Goal: Task Accomplishment & Management: Use online tool/utility

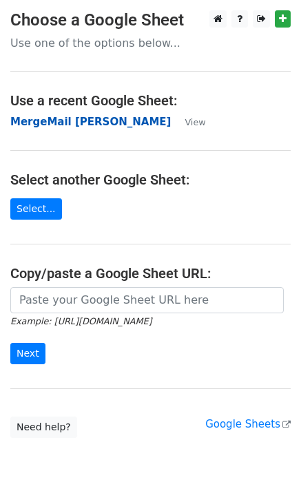
click at [46, 127] on strong "MergeMail [PERSON_NAME]" at bounding box center [90, 122] width 160 height 12
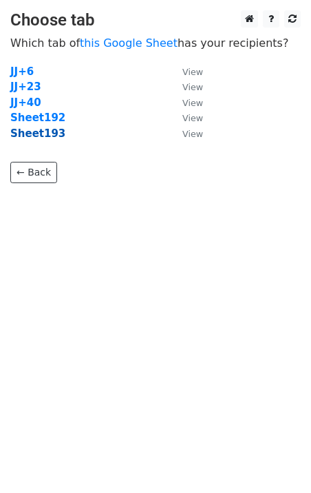
click at [41, 134] on strong "Sheet193" at bounding box center [37, 133] width 55 height 12
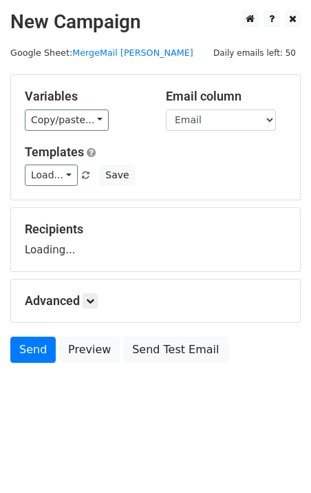
click at [56, 164] on div "Templates Load... No Cost for Your First Logo, Your First Design Is On Us! Your…" at bounding box center [155, 166] width 282 height 42
click at [70, 183] on link "Load..." at bounding box center [51, 175] width 53 height 21
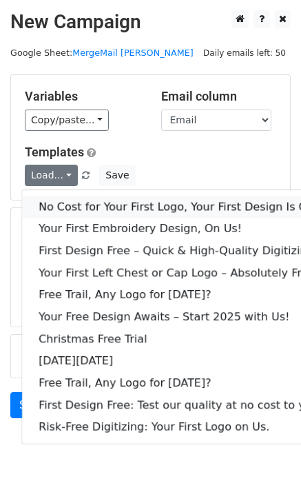
click at [92, 202] on link "No Cost for Your First Logo, Your First Design Is On Us!" at bounding box center [187, 207] width 331 height 22
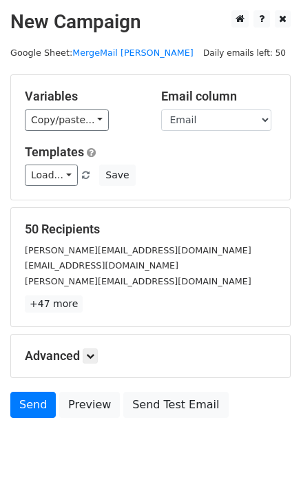
click at [23, 388] on form "Variables Copy/paste... {{Email}} Email column Email Templates Load... No Cost …" at bounding box center [150, 249] width 280 height 351
click at [23, 393] on link "Send" at bounding box center [32, 405] width 45 height 26
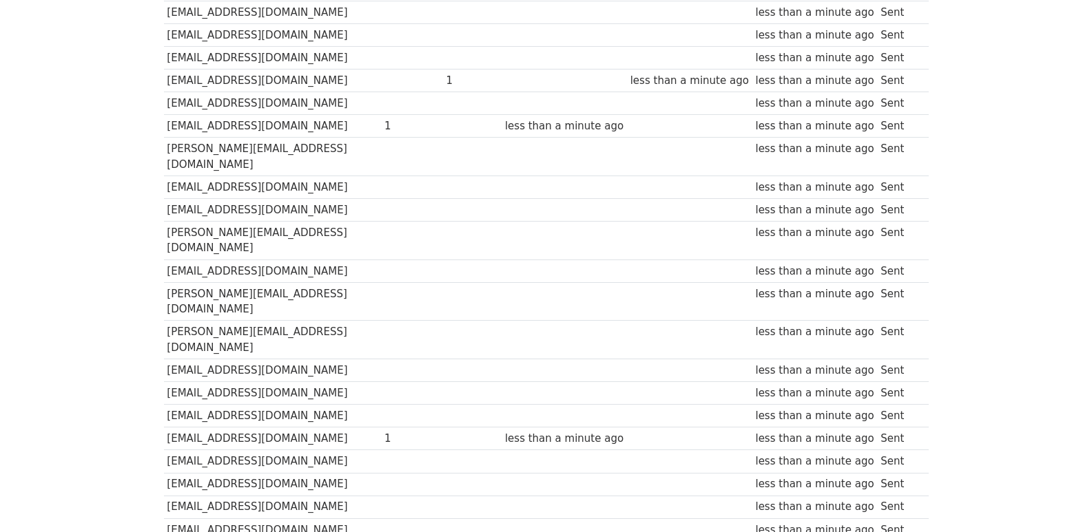
scroll to position [959, 0]
